Goal: Navigation & Orientation: Find specific page/section

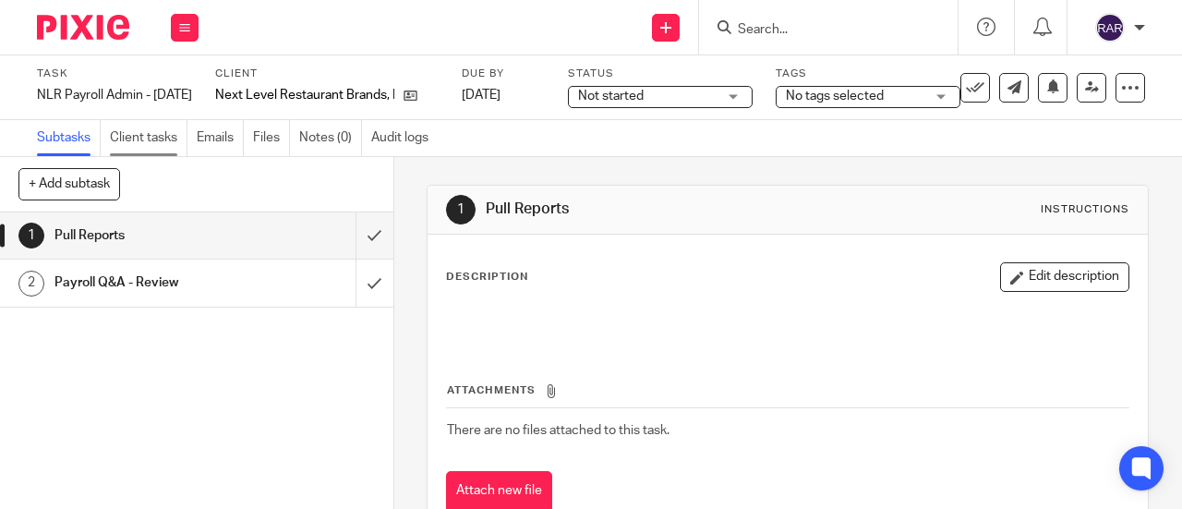
click at [138, 134] on link "Client tasks" at bounding box center [149, 138] width 78 height 36
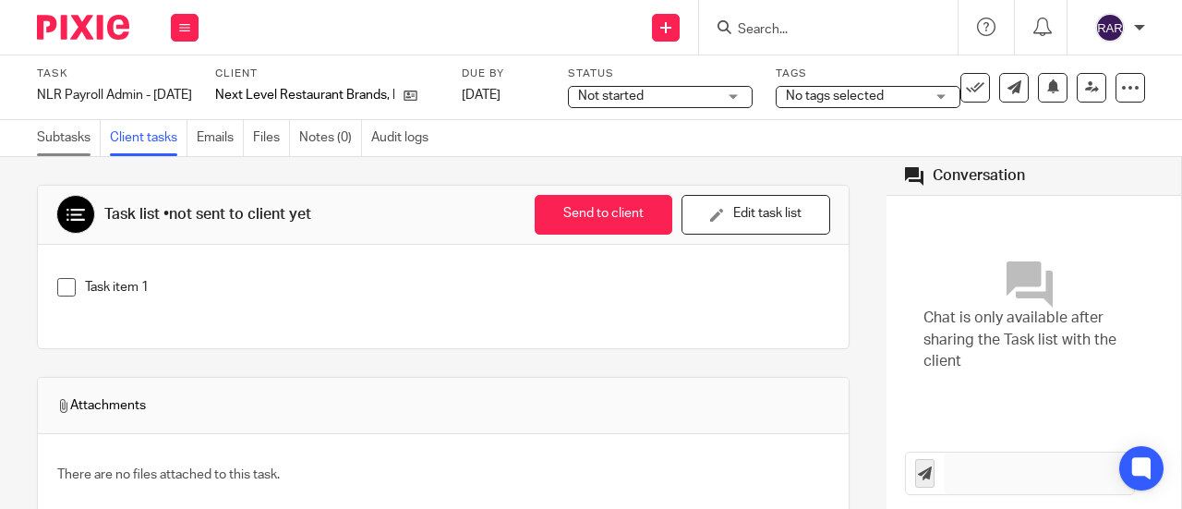
click at [66, 134] on link "Subtasks" at bounding box center [69, 138] width 64 height 36
